Goal: Task Accomplishment & Management: Complete application form

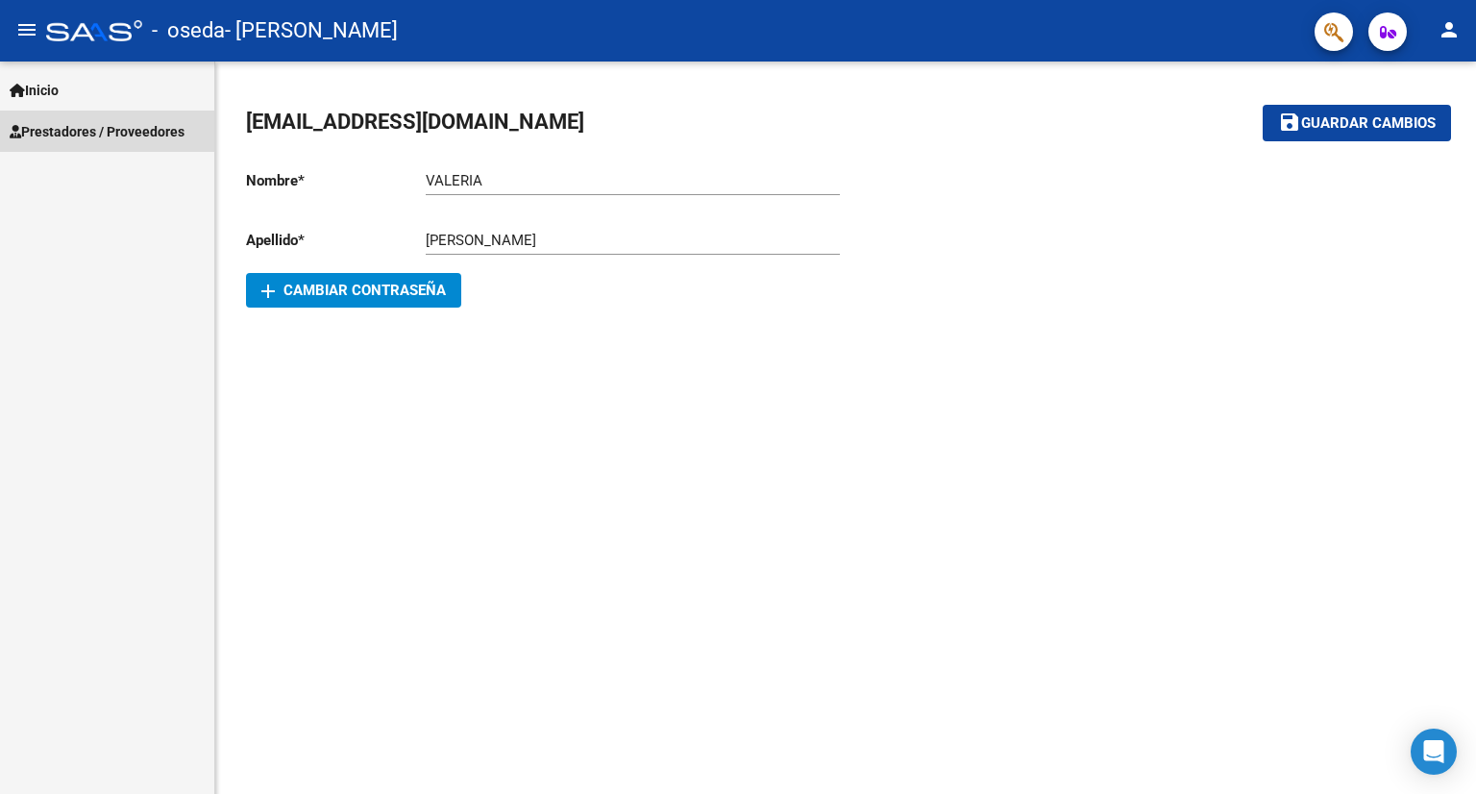
click at [75, 132] on span "Prestadores / Proveedores" at bounding box center [97, 131] width 175 height 21
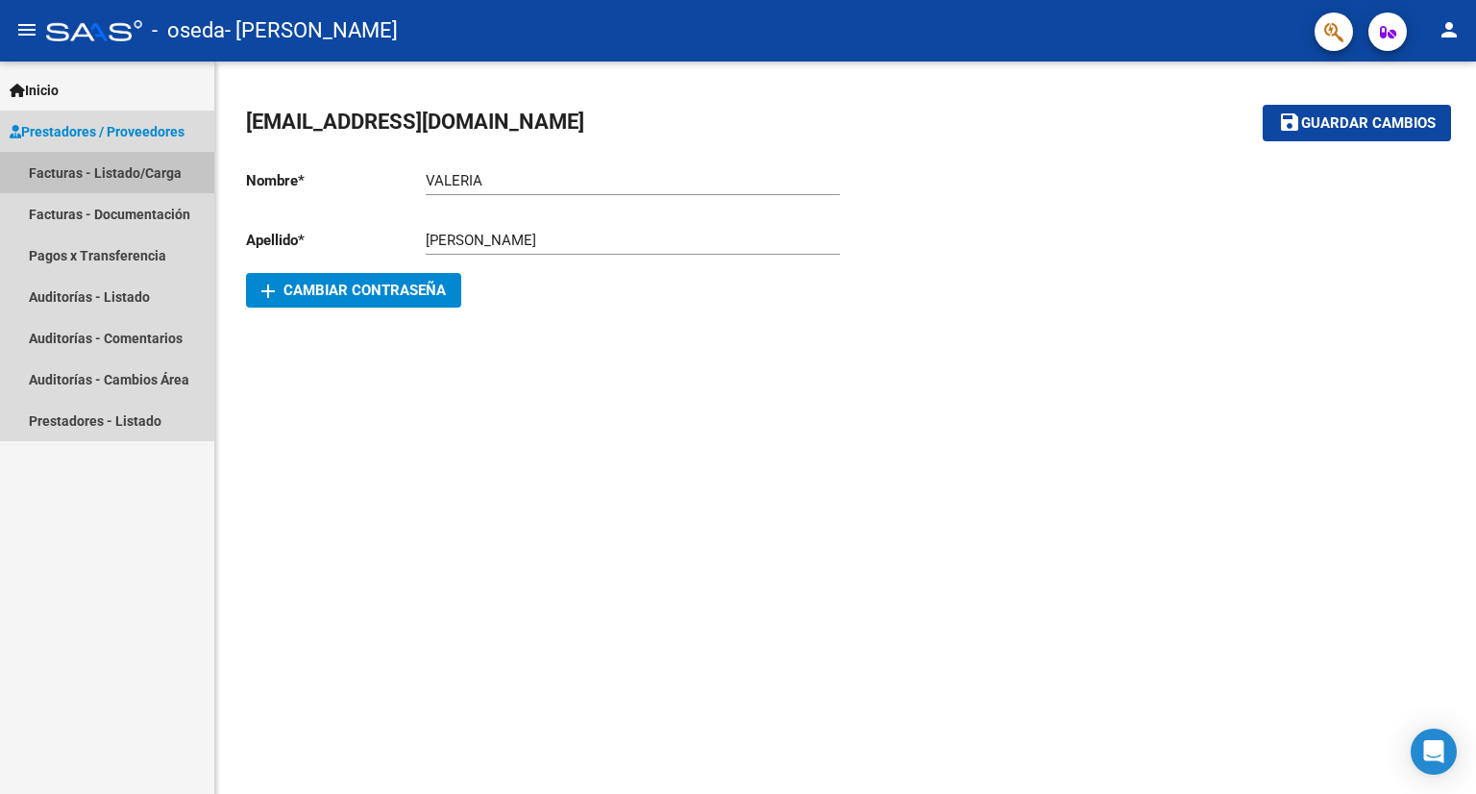
click at [63, 170] on link "Facturas - Listado/Carga" at bounding box center [107, 172] width 214 height 41
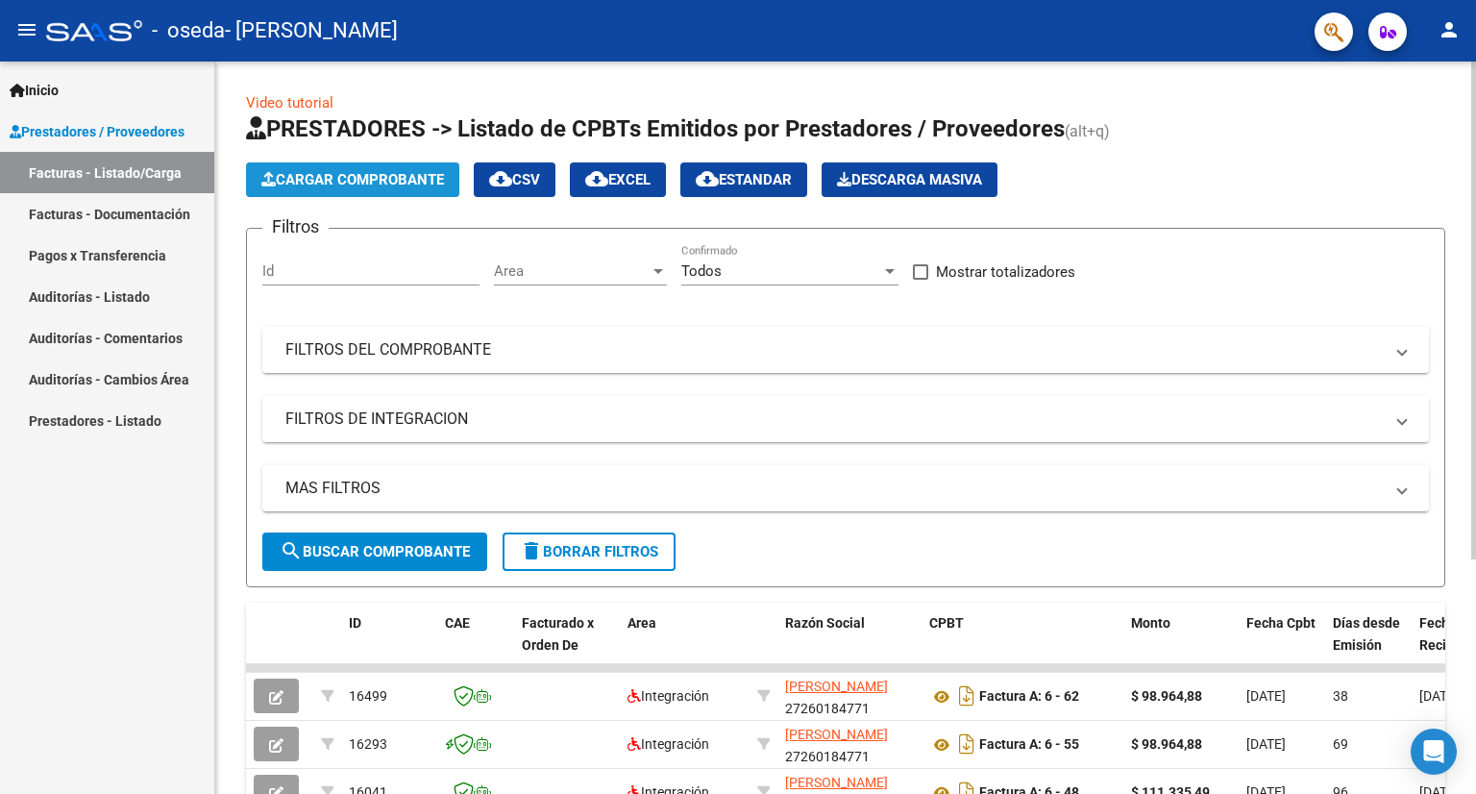
click at [354, 184] on span "Cargar Comprobante" at bounding box center [352, 179] width 183 height 17
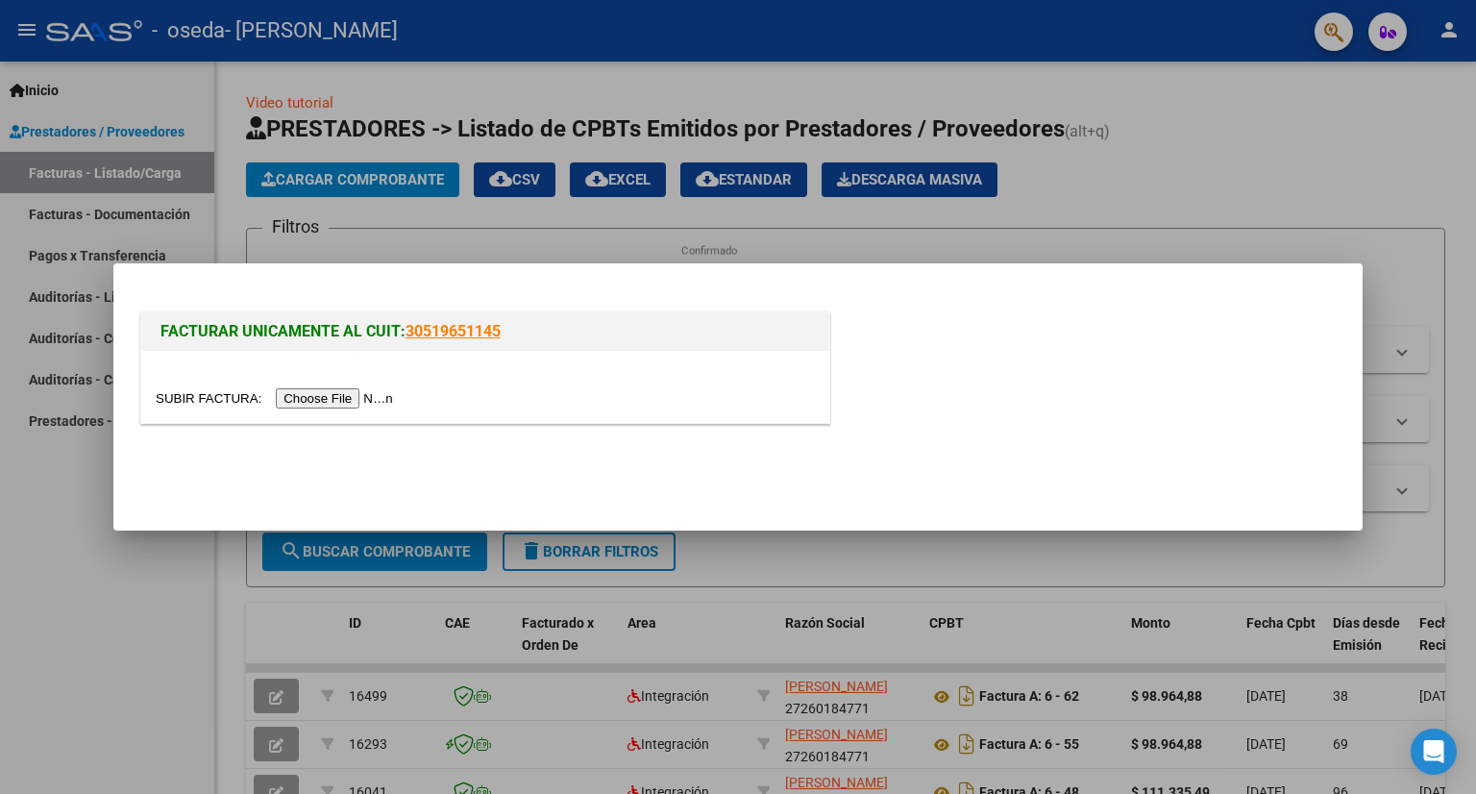
click at [321, 394] on input "file" at bounding box center [277, 398] width 243 height 20
click at [327, 401] on input "file" at bounding box center [277, 398] width 243 height 20
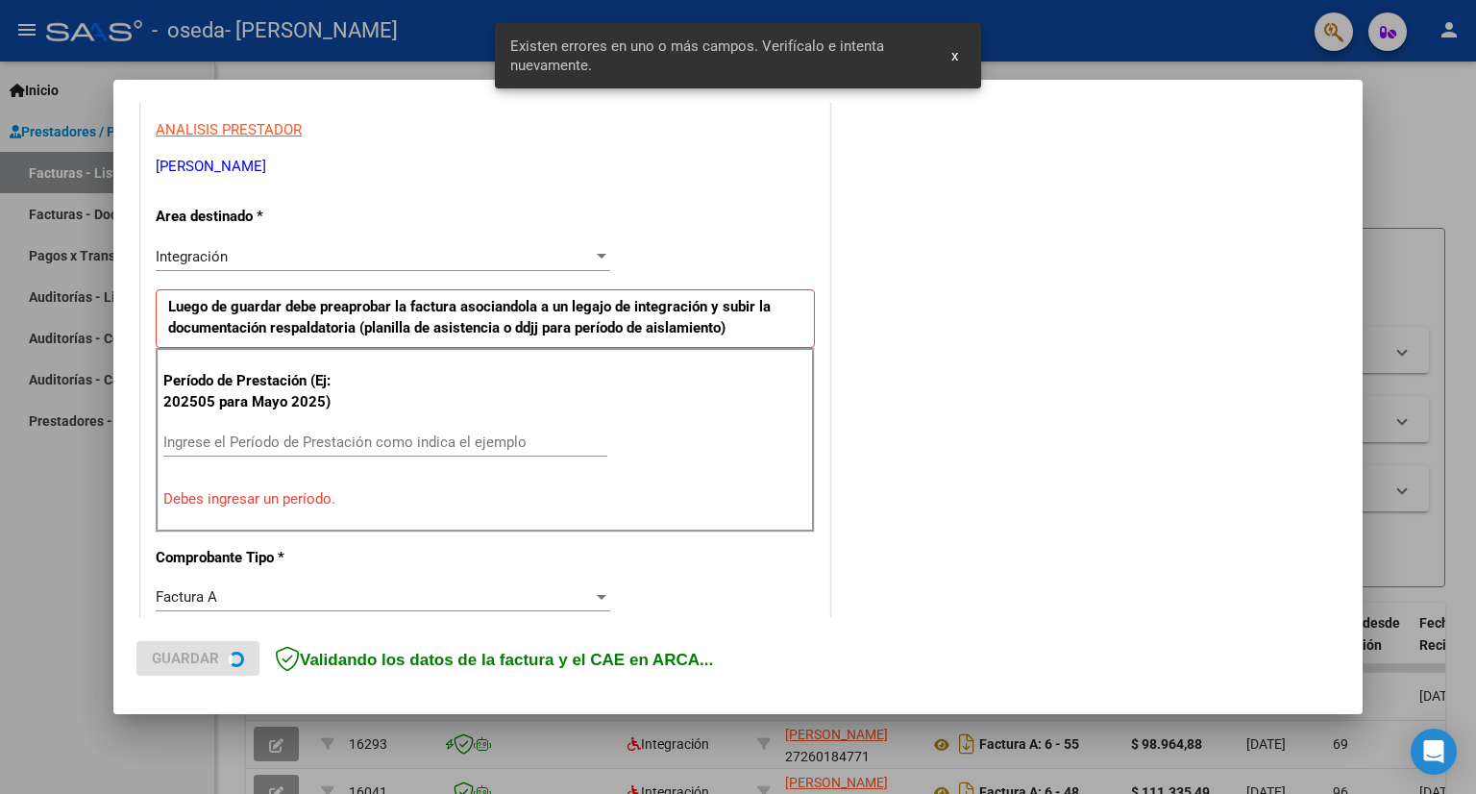
scroll to position [373, 0]
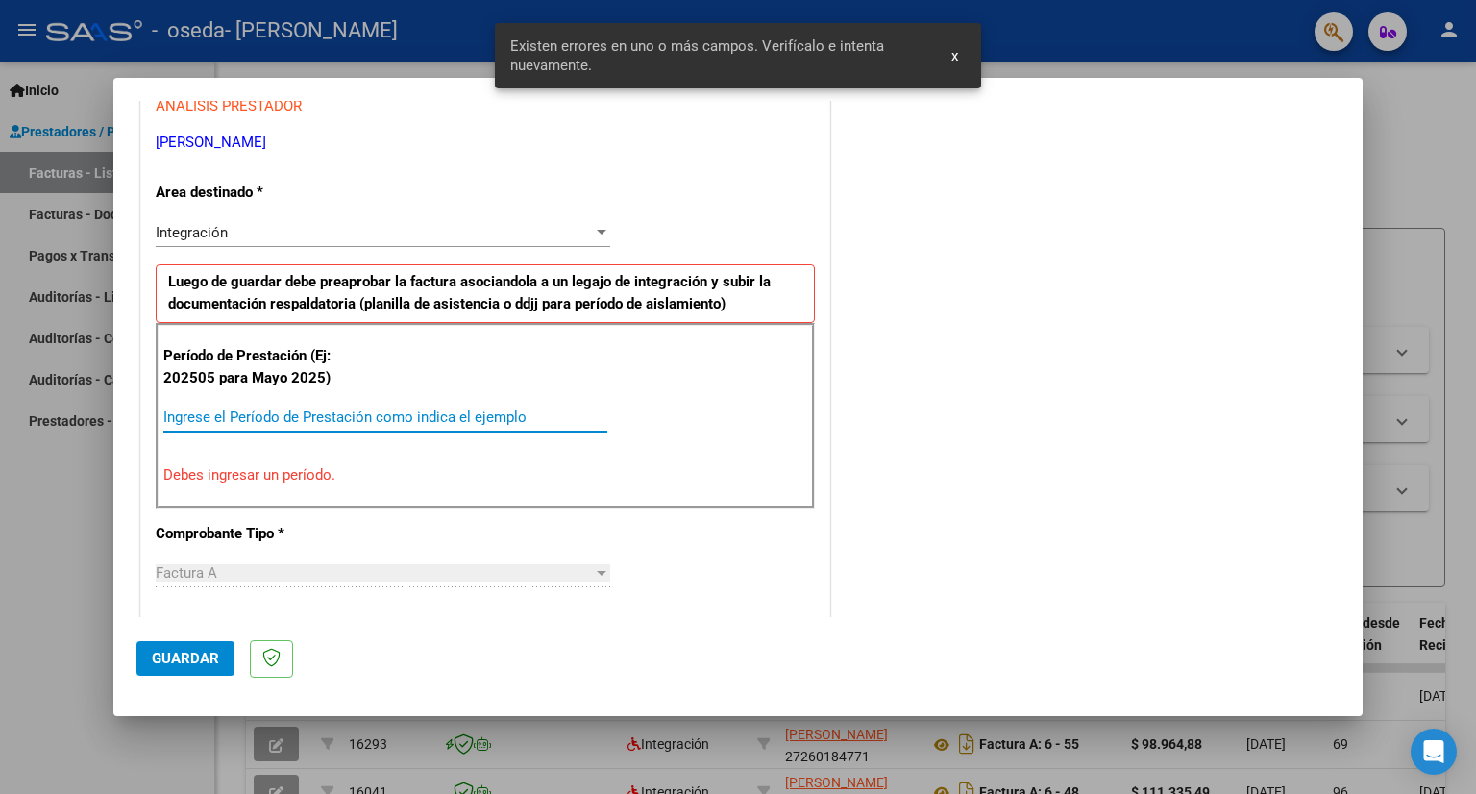
click at [188, 420] on input "Ingrese el Período de Prestación como indica el ejemplo" at bounding box center [385, 416] width 444 height 17
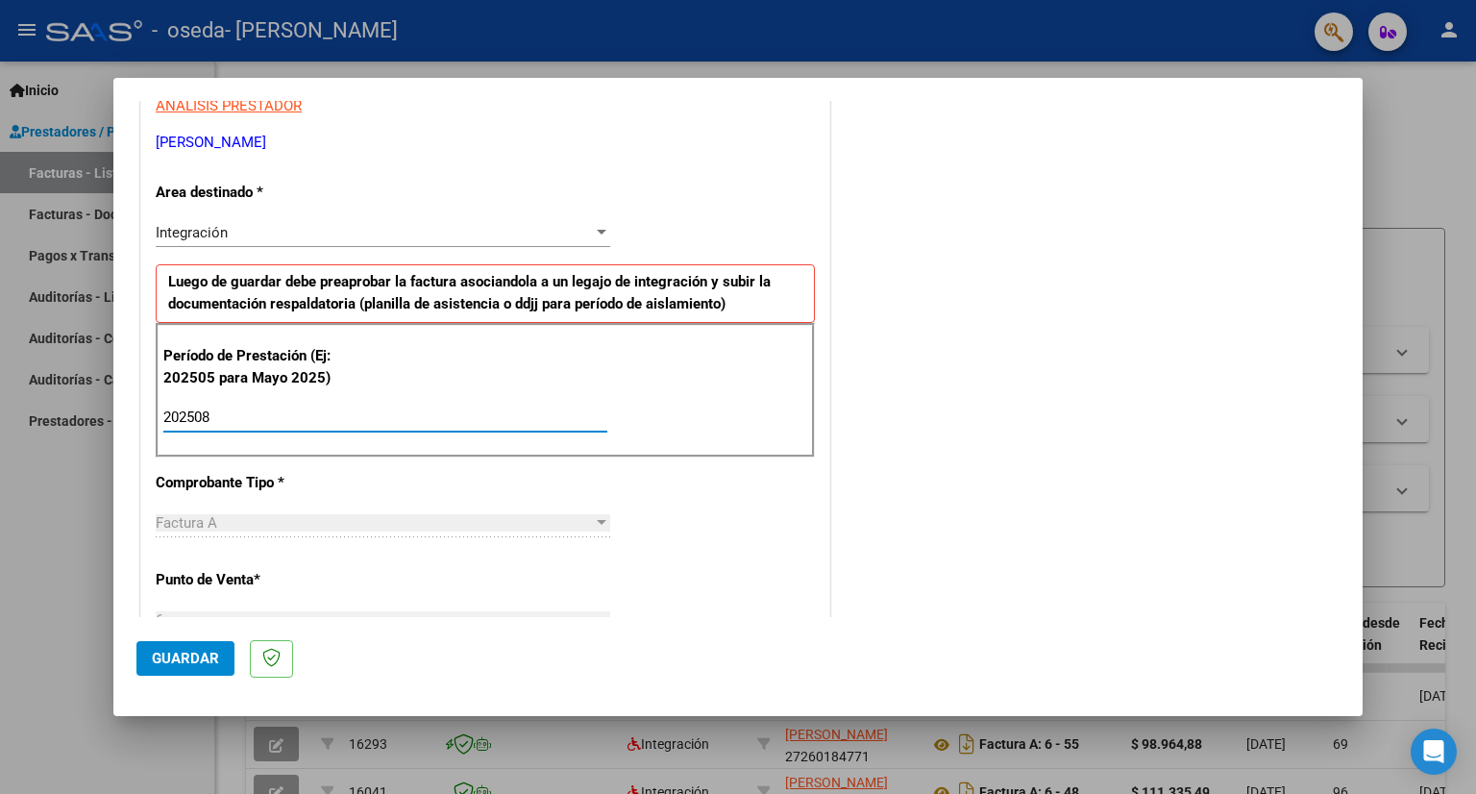
type input "202508"
click at [673, 549] on div "CUIT * 27-26018477-1 Ingresar CUIT ANALISIS PRESTADOR [PERSON_NAME] [PERSON_NAM…" at bounding box center [485, 692] width 688 height 1446
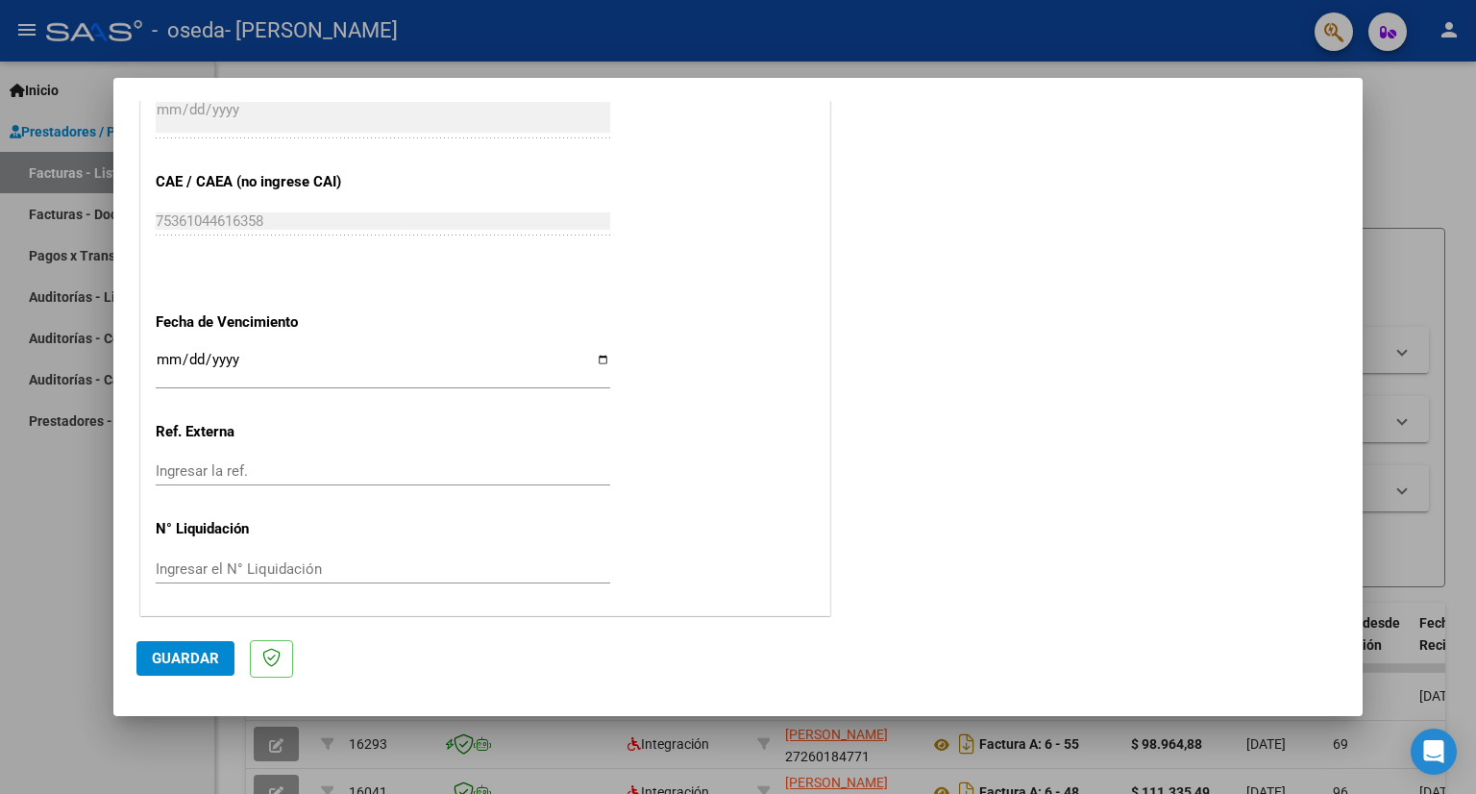
scroll to position [1172, 0]
click at [161, 358] on input "Ingresar la fecha" at bounding box center [383, 367] width 454 height 31
click at [190, 355] on input "Ingresar la fecha" at bounding box center [383, 367] width 454 height 31
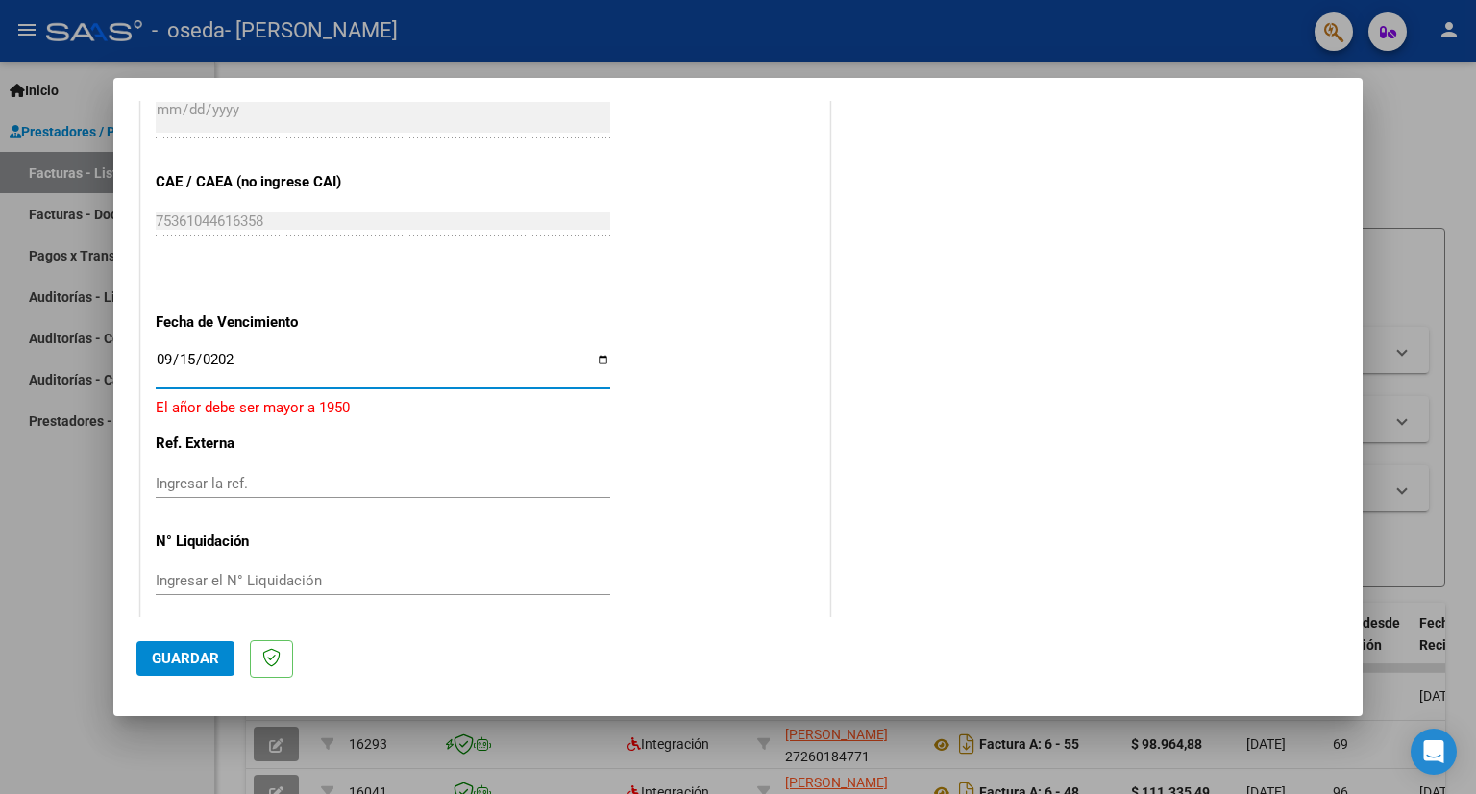
type input "[DATE]"
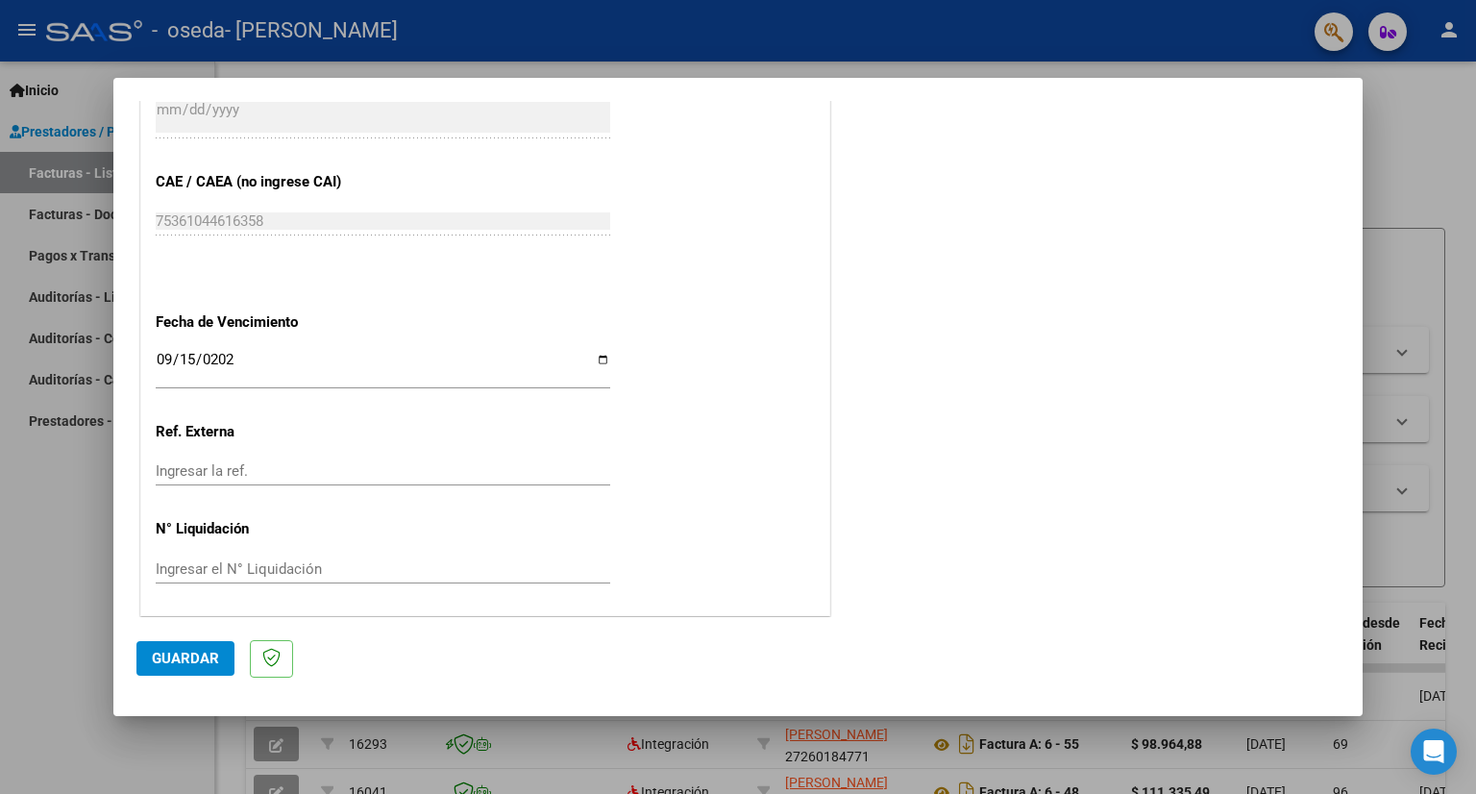
click at [194, 477] on div "Ingresar la ref." at bounding box center [383, 470] width 454 height 29
click at [171, 564] on input "Ingresar el N° Liquidación" at bounding box center [383, 568] width 454 height 17
type input "73"
click at [183, 662] on span "Guardar" at bounding box center [185, 657] width 67 height 17
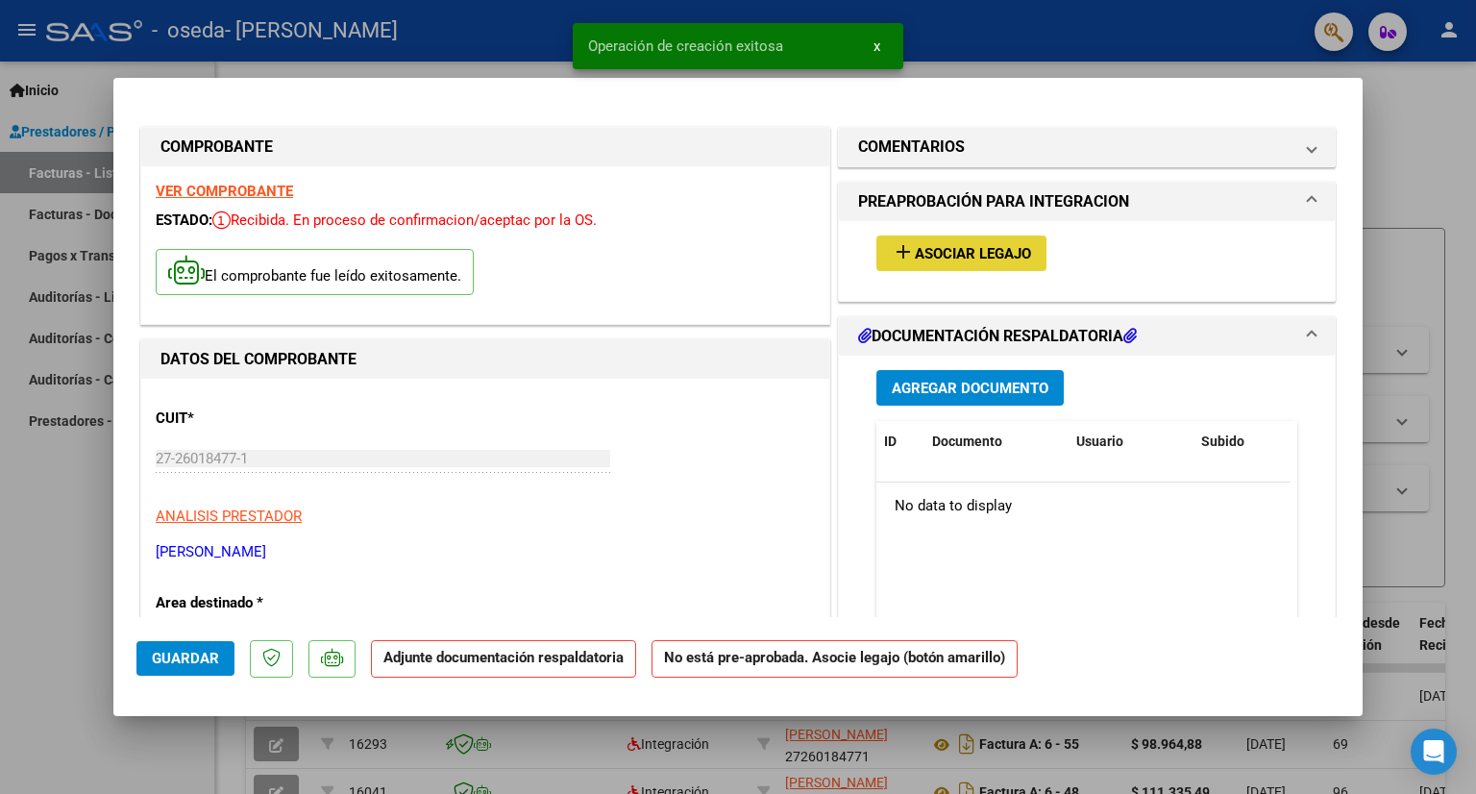
click at [969, 253] on span "Asociar Legajo" at bounding box center [973, 253] width 116 height 17
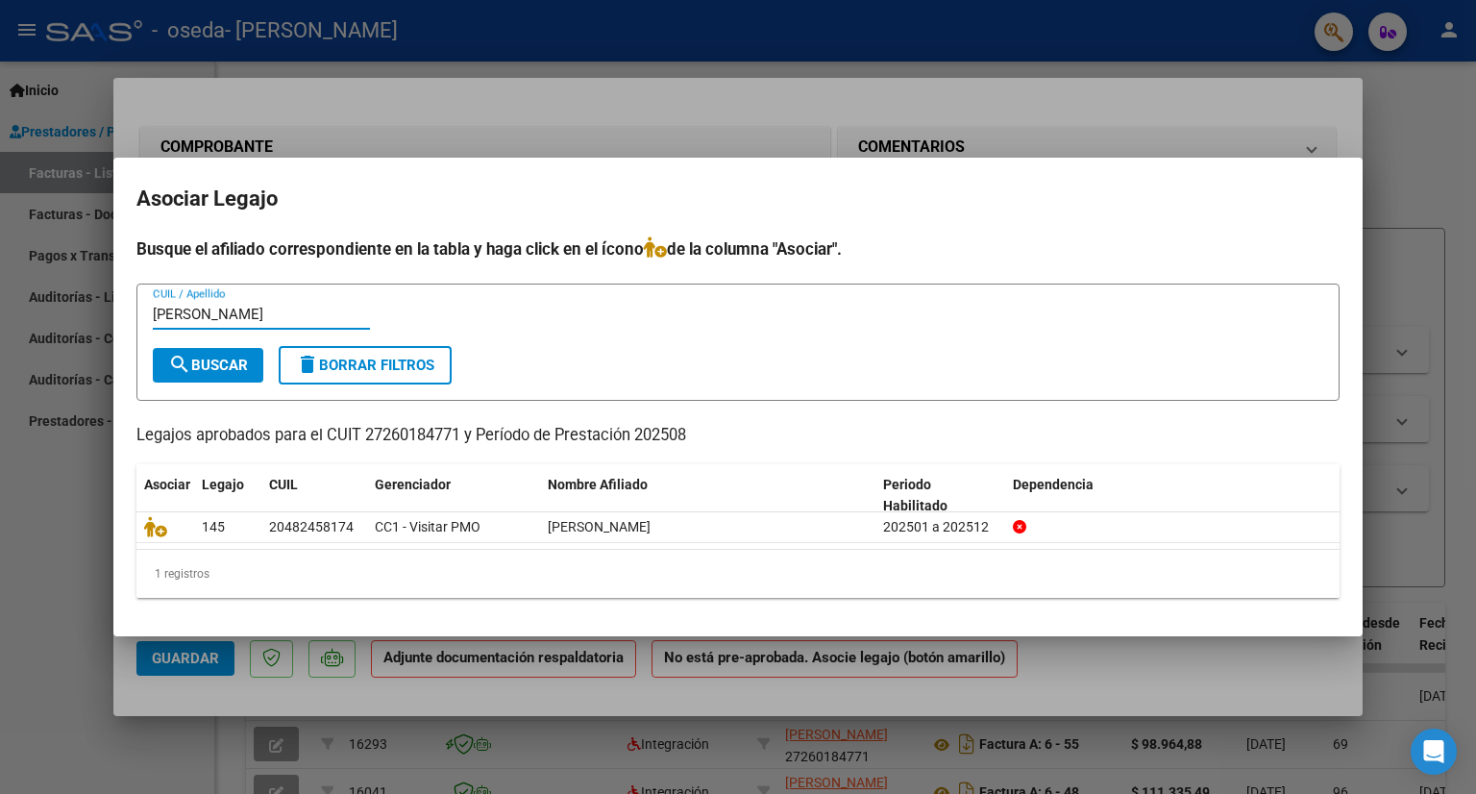
click at [165, 315] on input "[PERSON_NAME]" at bounding box center [261, 314] width 217 height 17
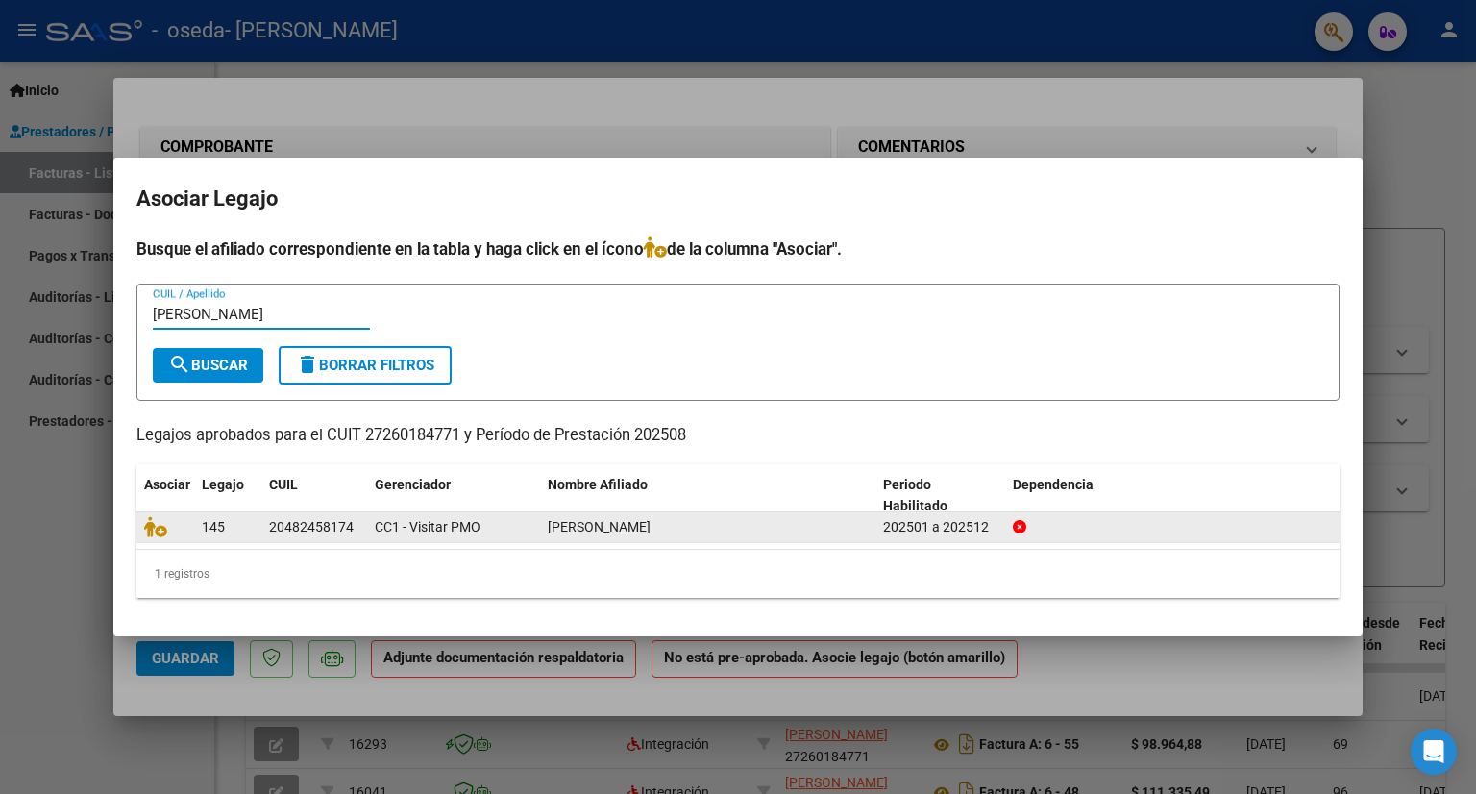
type input "[PERSON_NAME]"
click at [153, 539] on datatable-body-cell at bounding box center [165, 527] width 58 height 30
click at [163, 527] on icon at bounding box center [155, 526] width 23 height 21
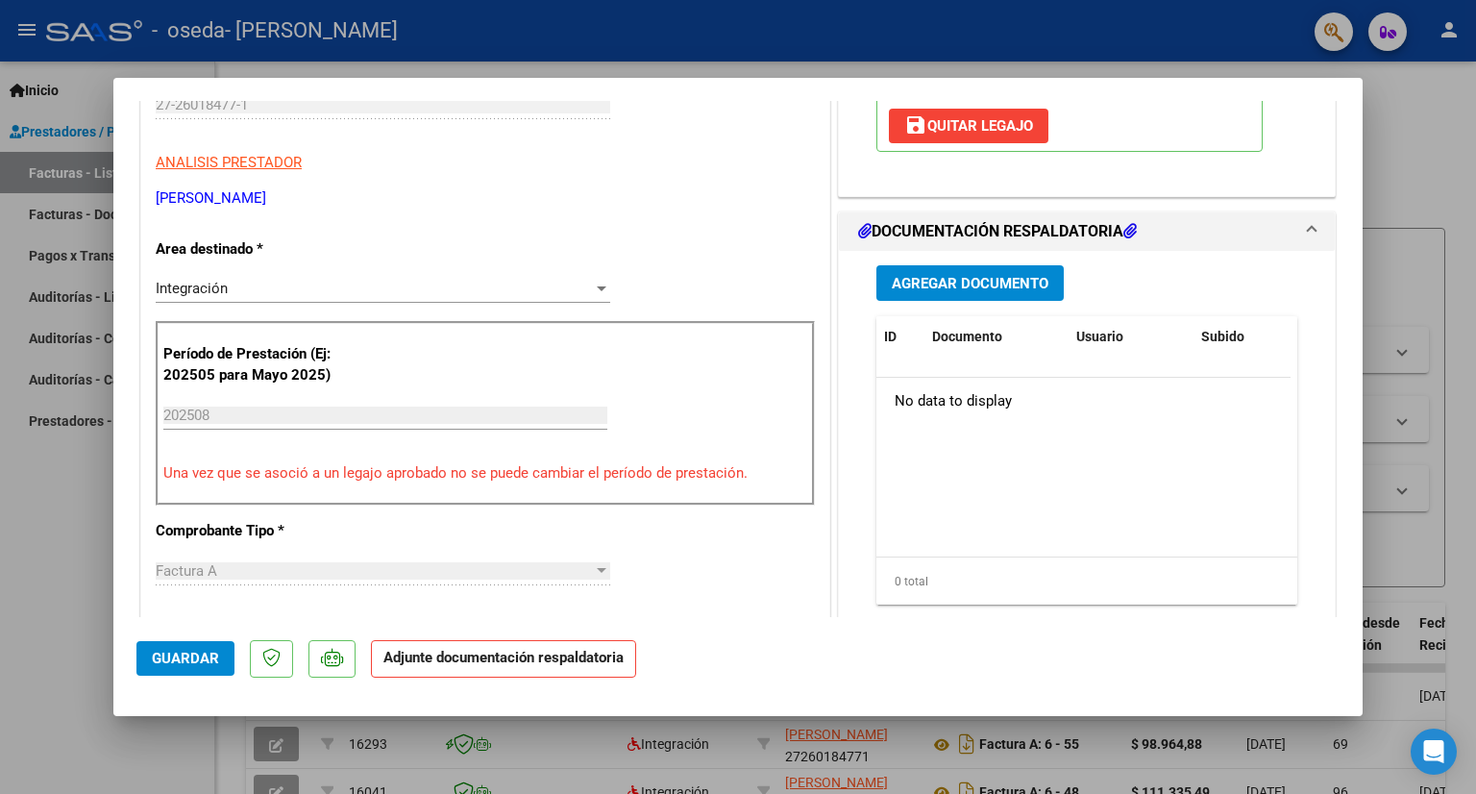
scroll to position [351, 0]
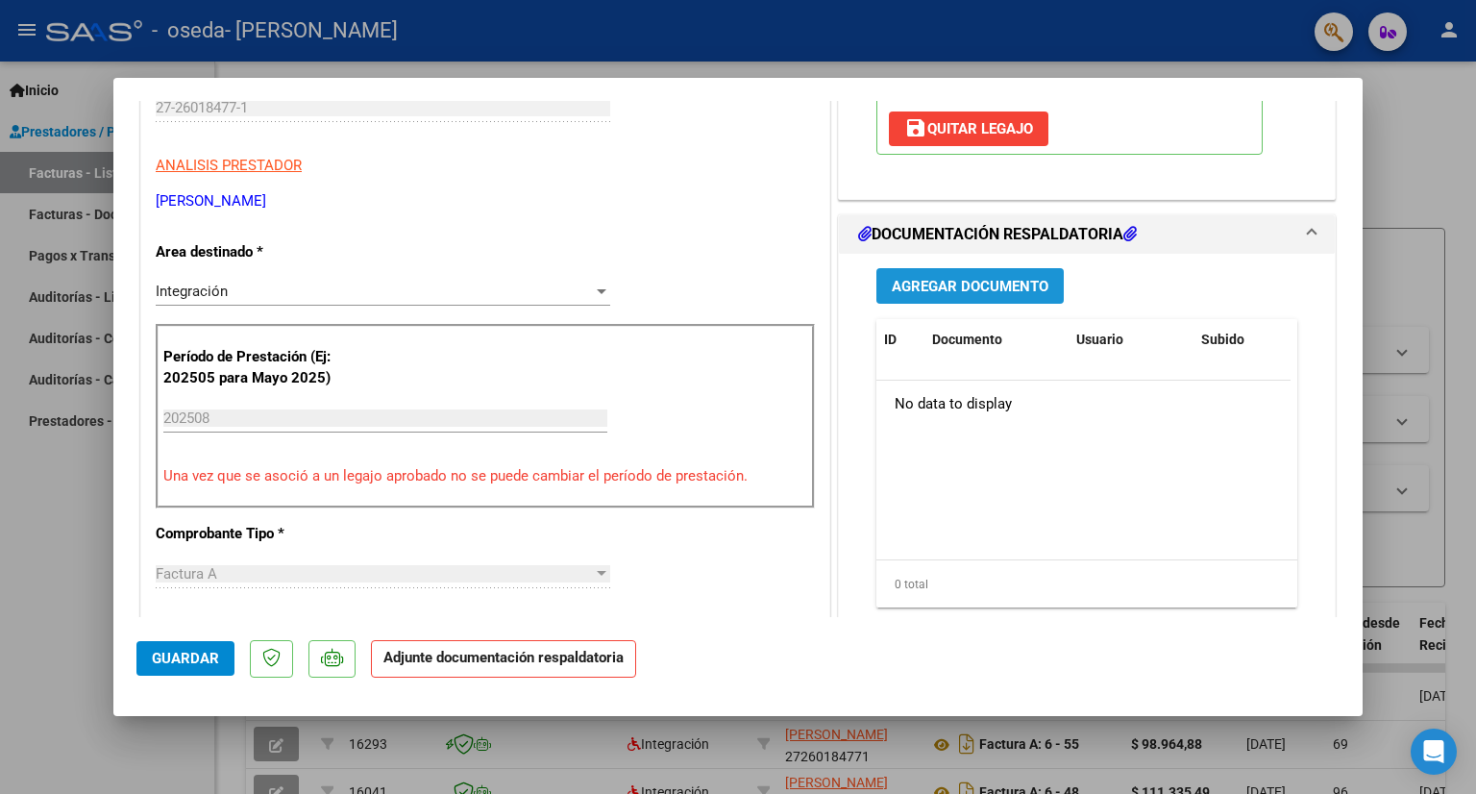
click at [1023, 281] on span "Agregar Documento" at bounding box center [970, 286] width 157 height 17
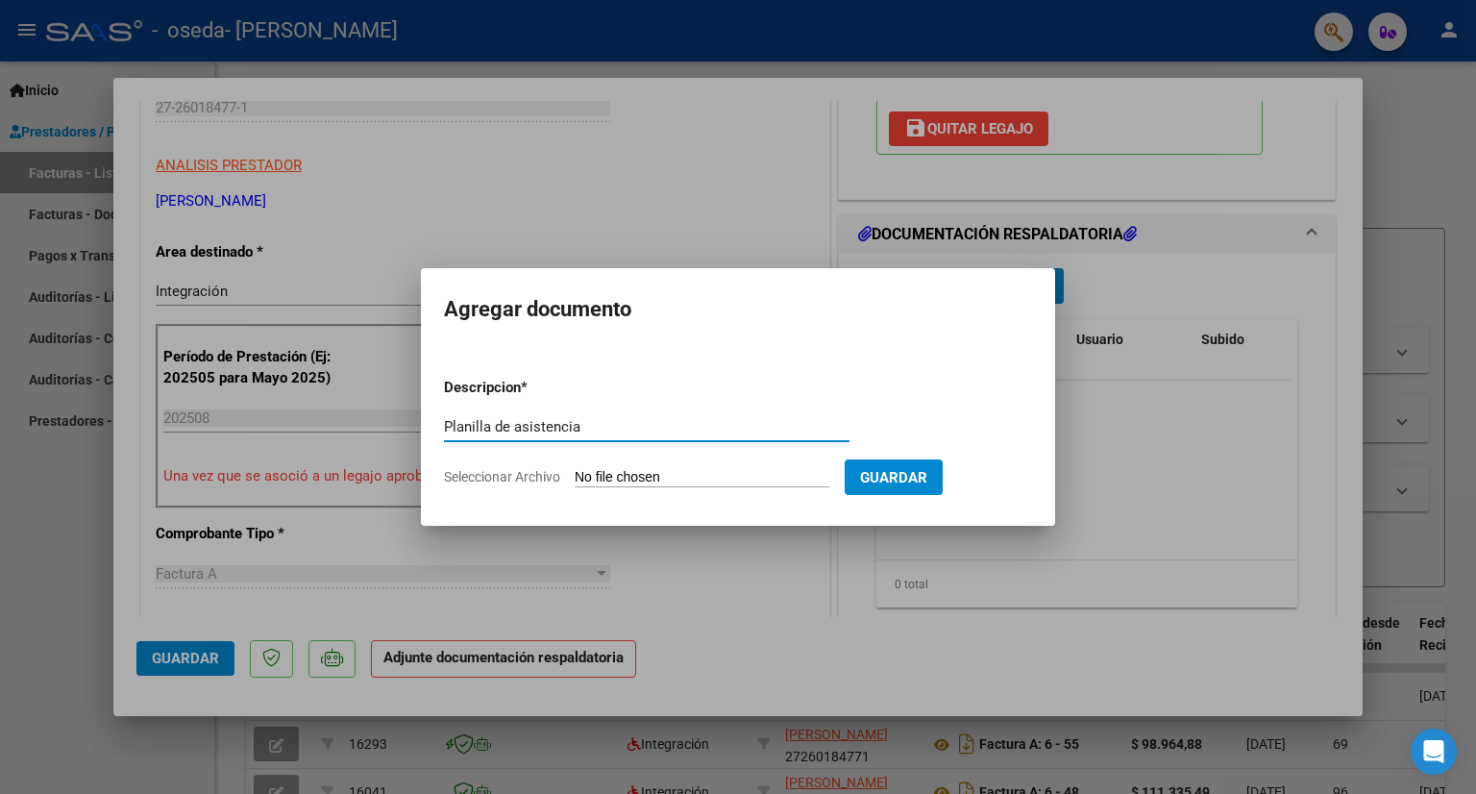
type input "Planilla de asistencia"
click at [634, 474] on input "Seleccionar Archivo" at bounding box center [702, 478] width 255 height 18
type input "C:\fakepath\AgostoLucas.pdf"
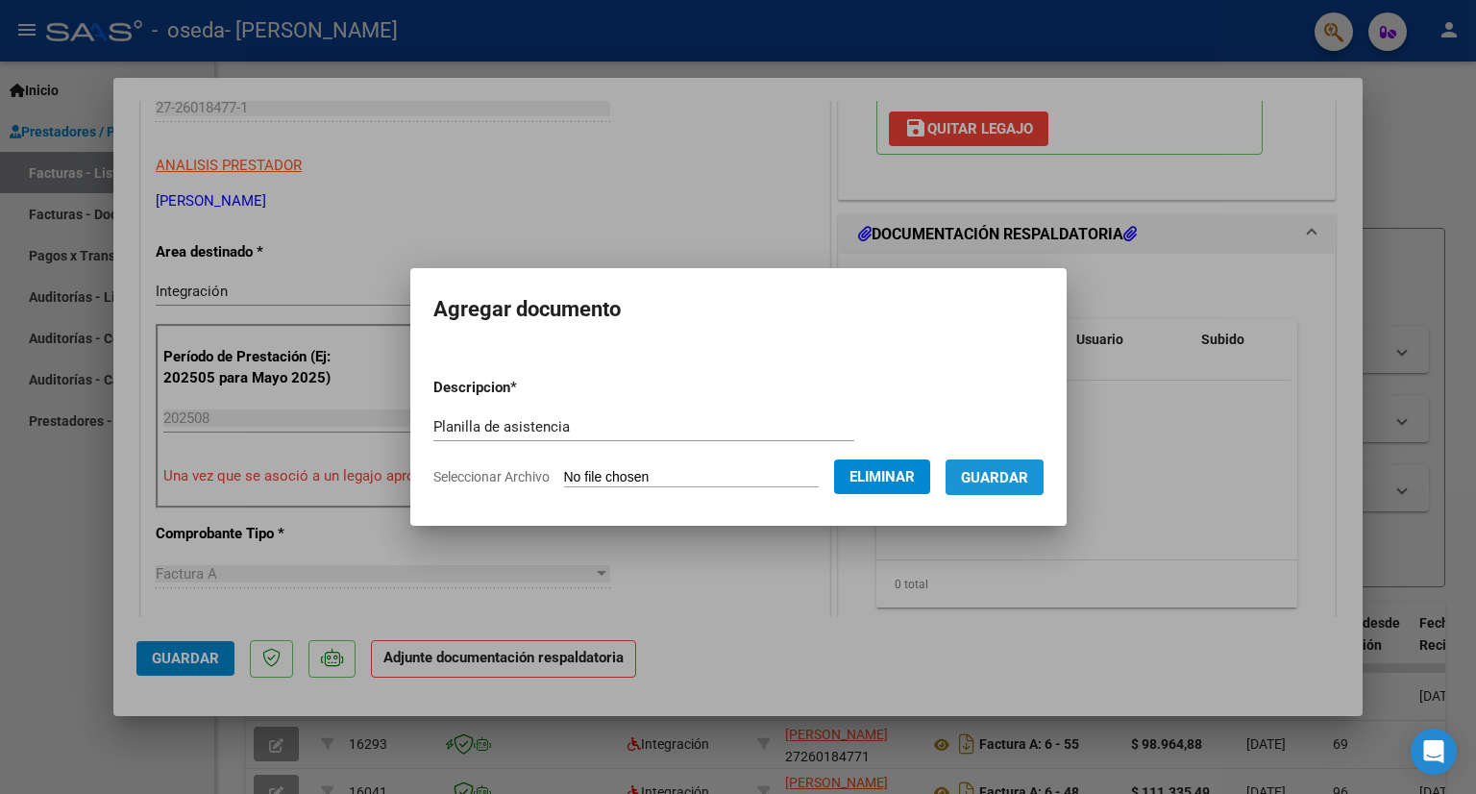
click at [1010, 477] on span "Guardar" at bounding box center [994, 477] width 67 height 17
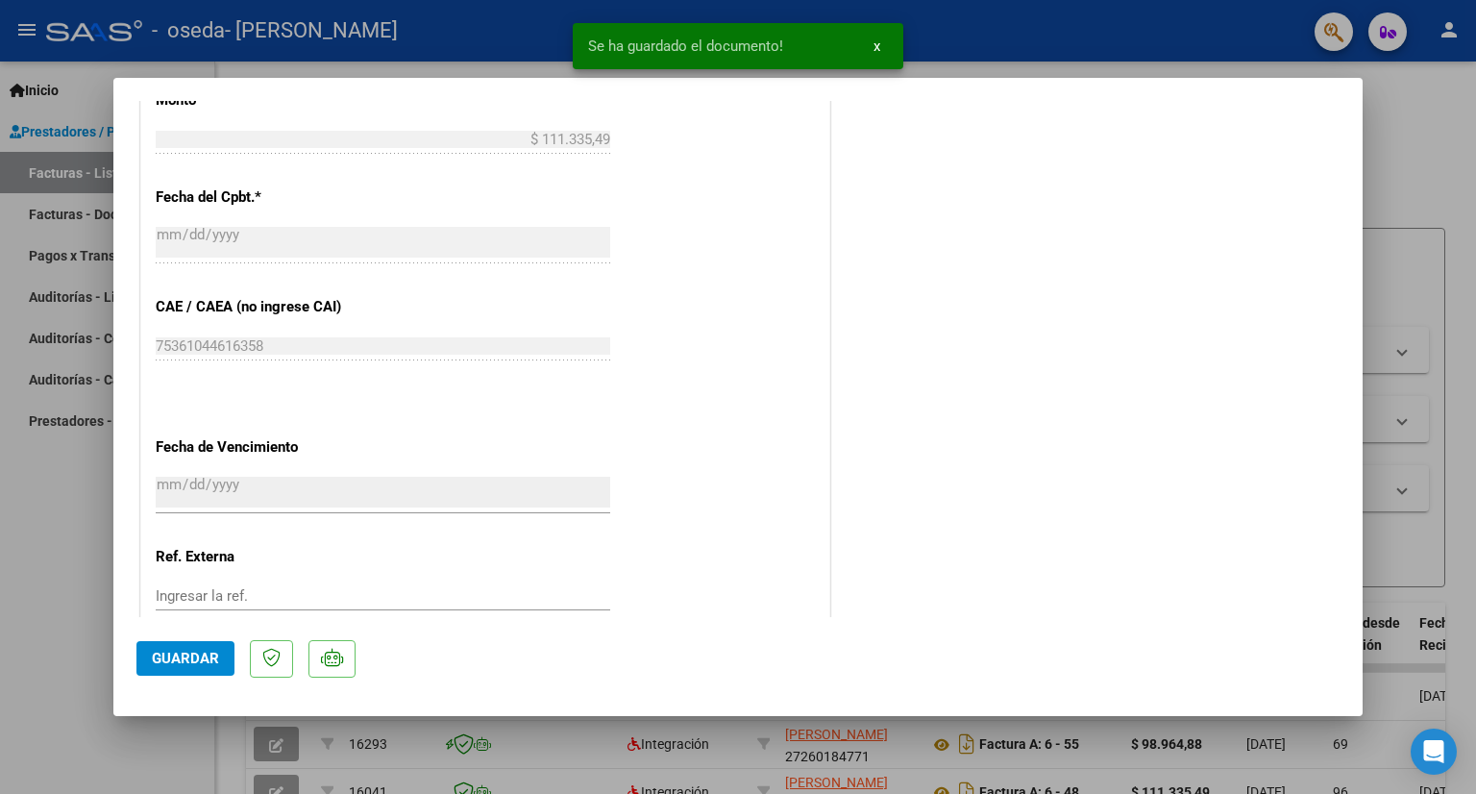
scroll to position [1202, 0]
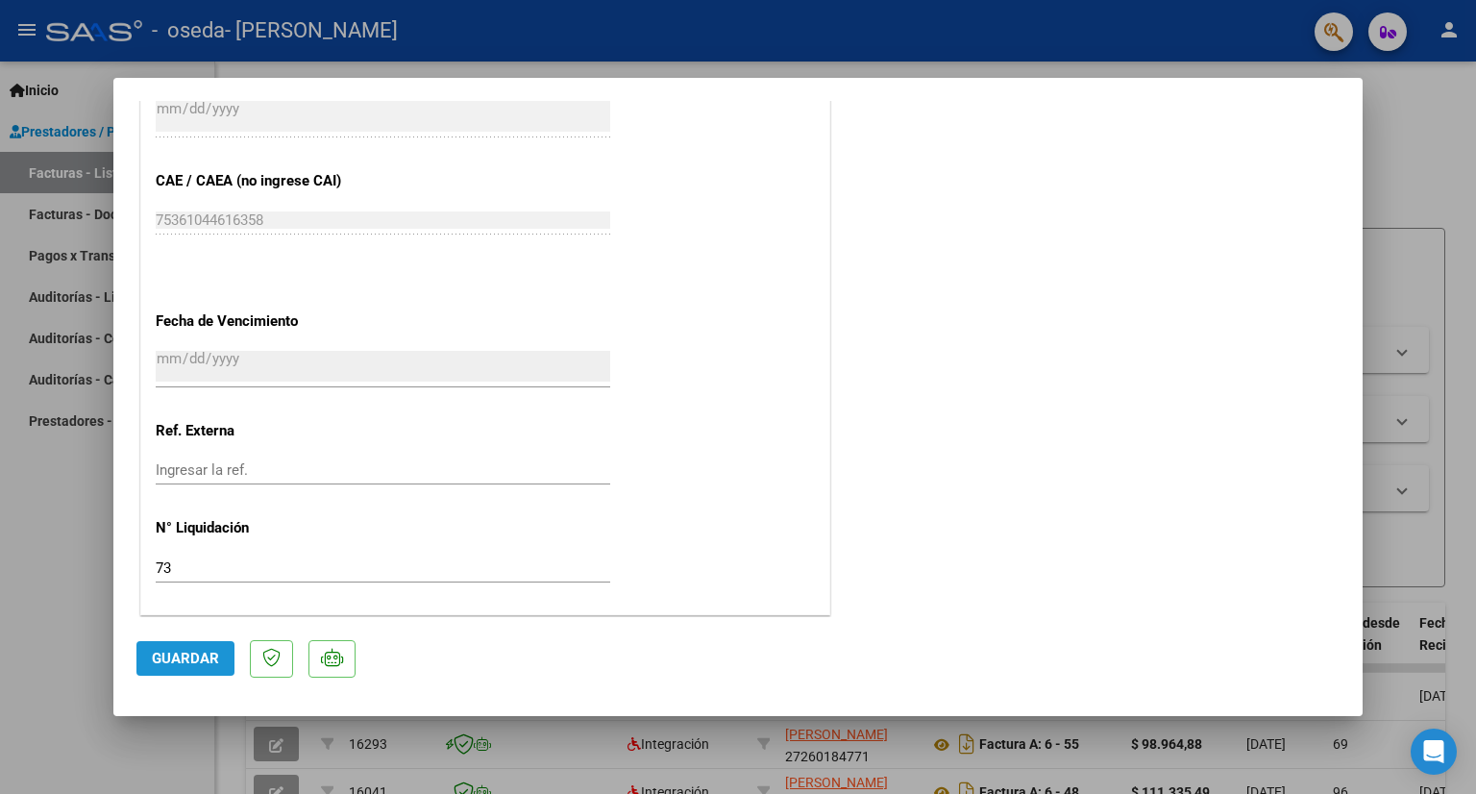
click at [178, 649] on span "Guardar" at bounding box center [185, 657] width 67 height 17
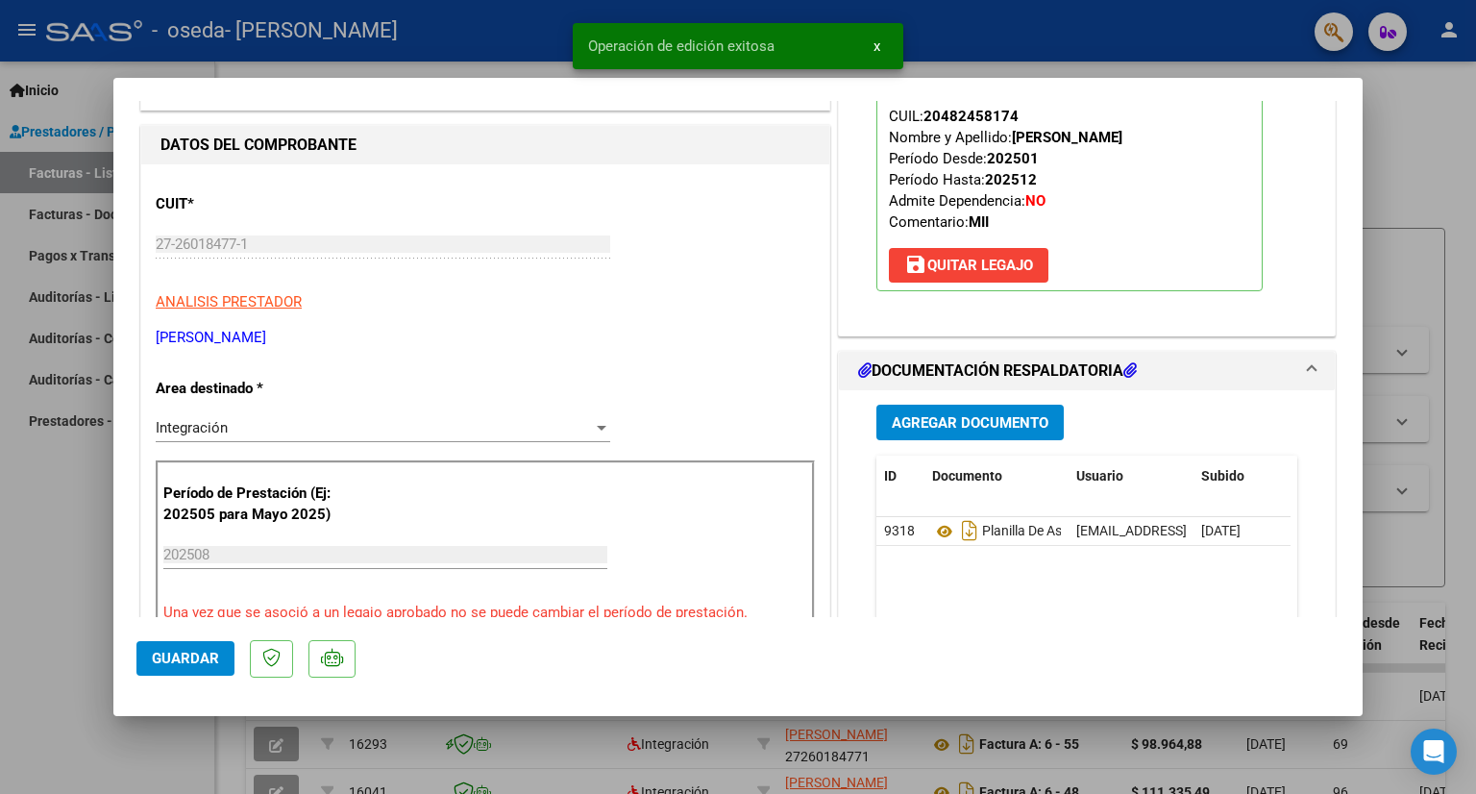
scroll to position [0, 0]
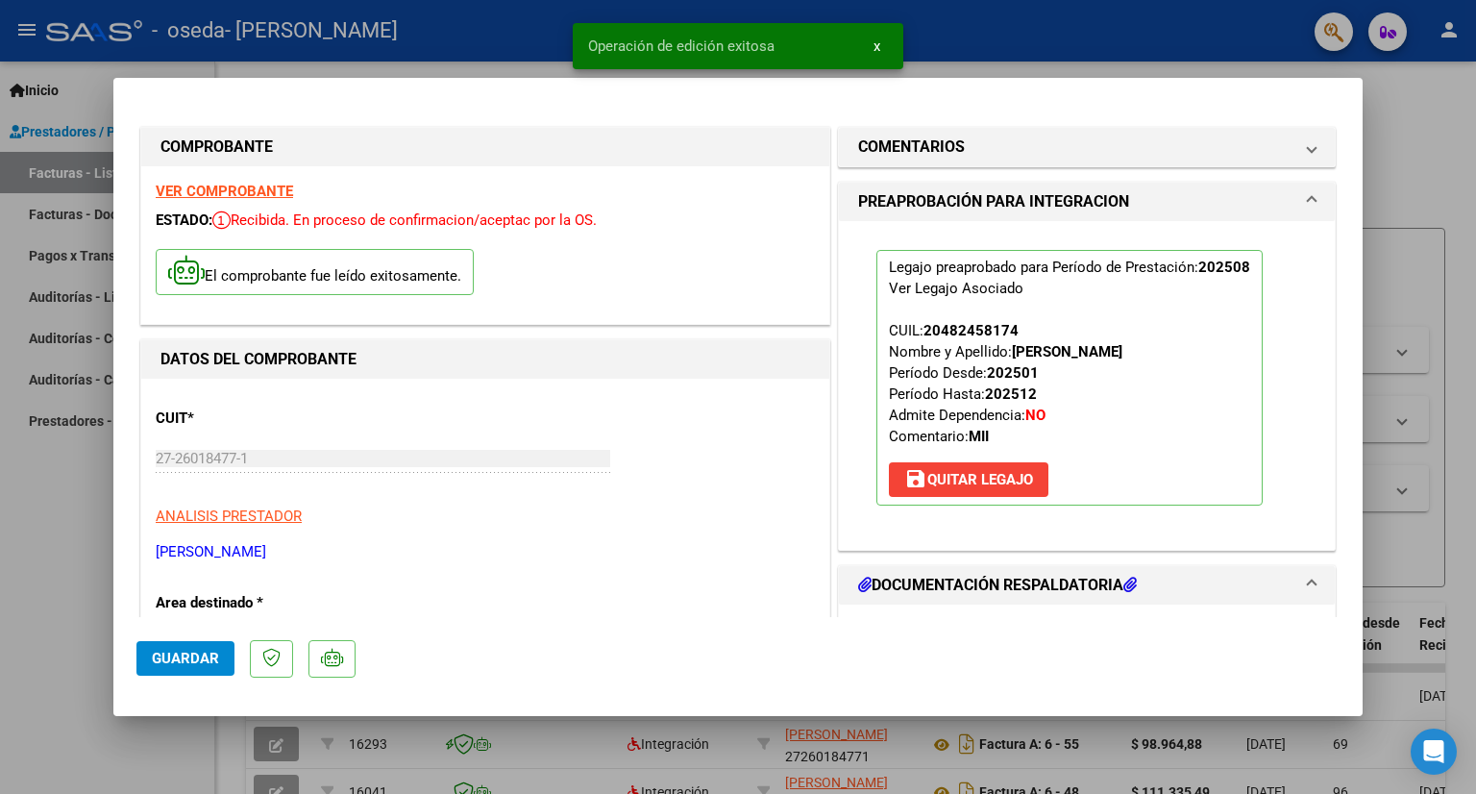
click at [1456, 147] on div at bounding box center [738, 397] width 1476 height 794
type input "$ 0,00"
